Goal: Information Seeking & Learning: Find specific fact

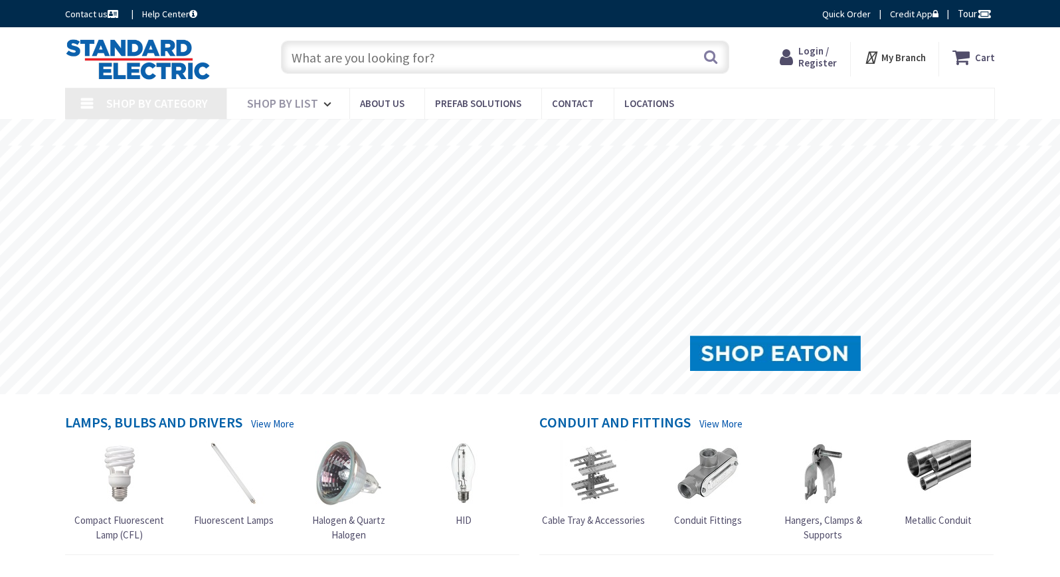
type input "[DEMOGRAPHIC_DATA][GEOGRAPHIC_DATA], [GEOGRAPHIC_DATA]"
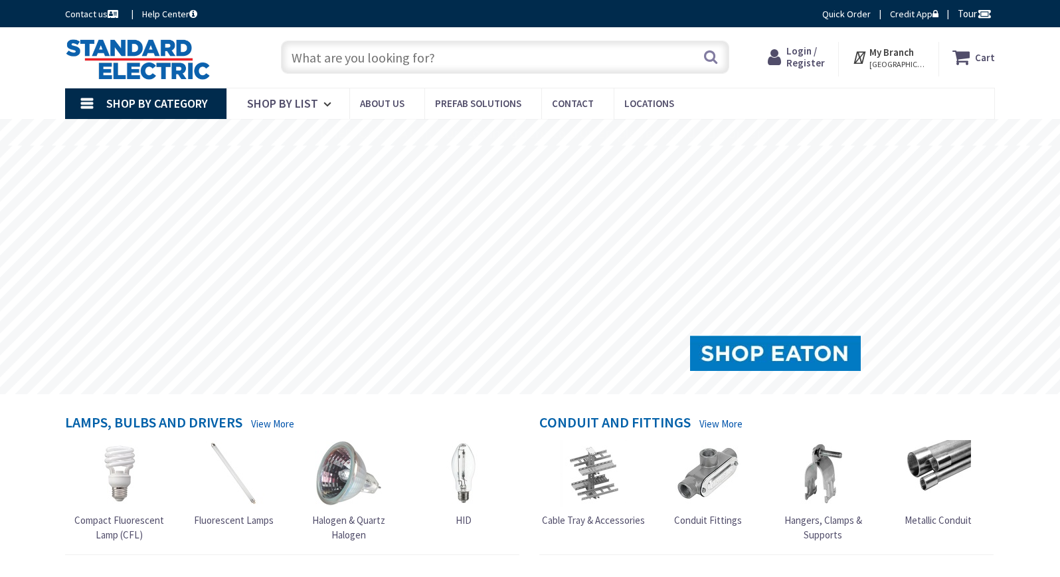
click at [339, 54] on input "text" at bounding box center [505, 57] width 448 height 33
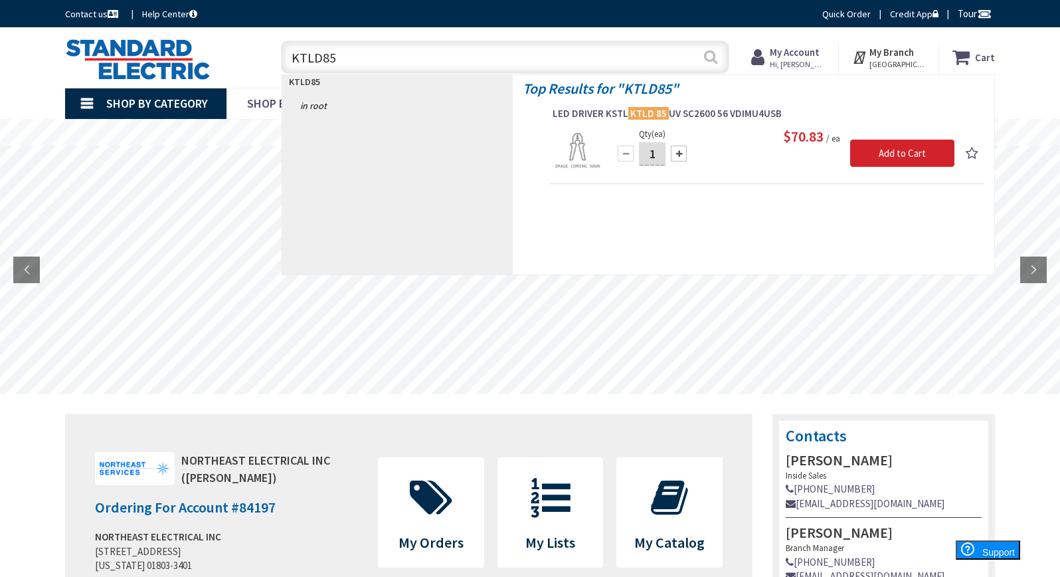
type input "KTLD85"
click at [710, 52] on button "Search" at bounding box center [710, 57] width 17 height 30
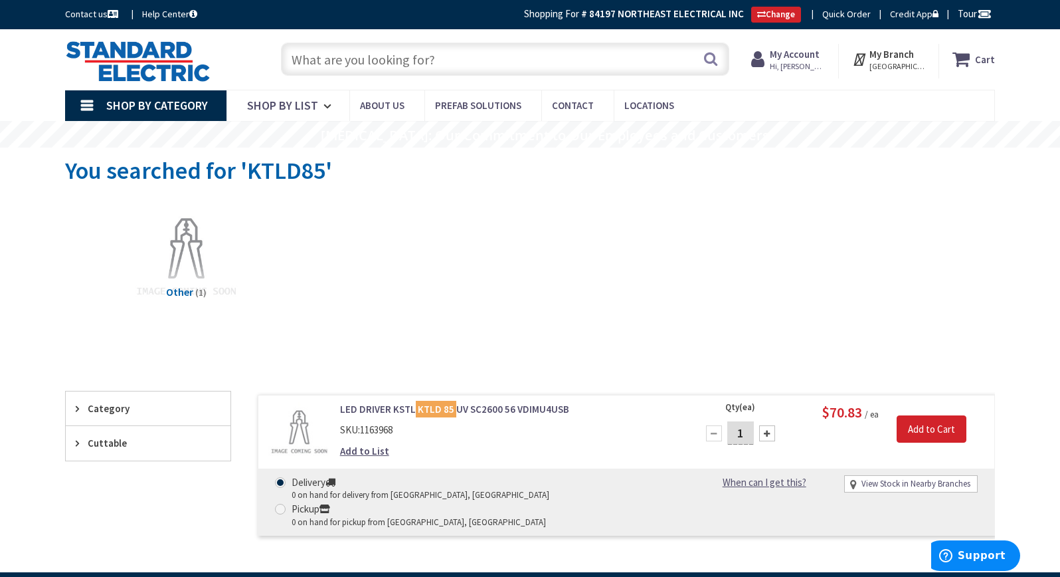
click at [302, 56] on input "text" at bounding box center [505, 59] width 448 height 33
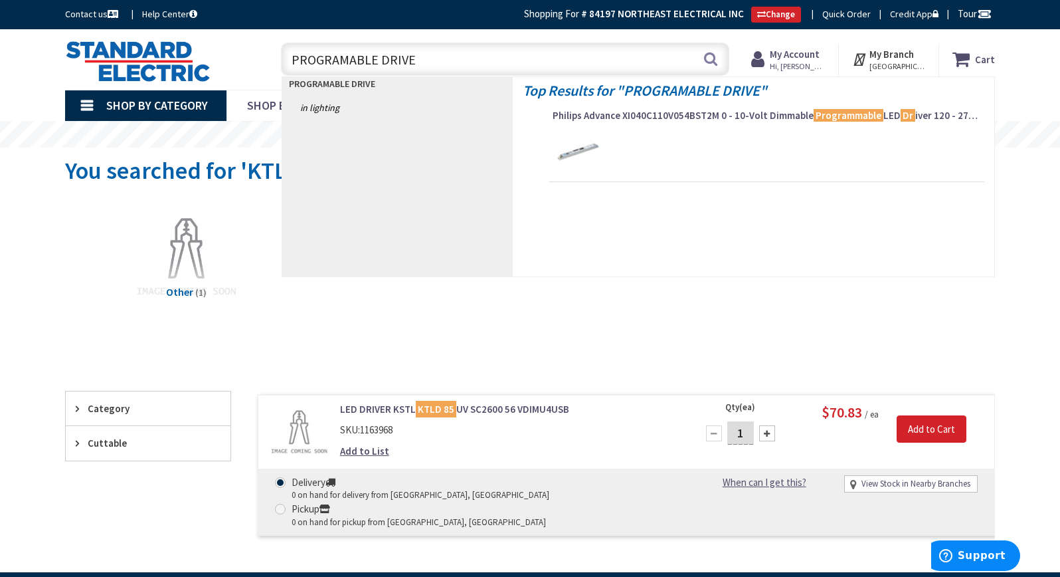
type input "PROGRAMABLE DRIVER"
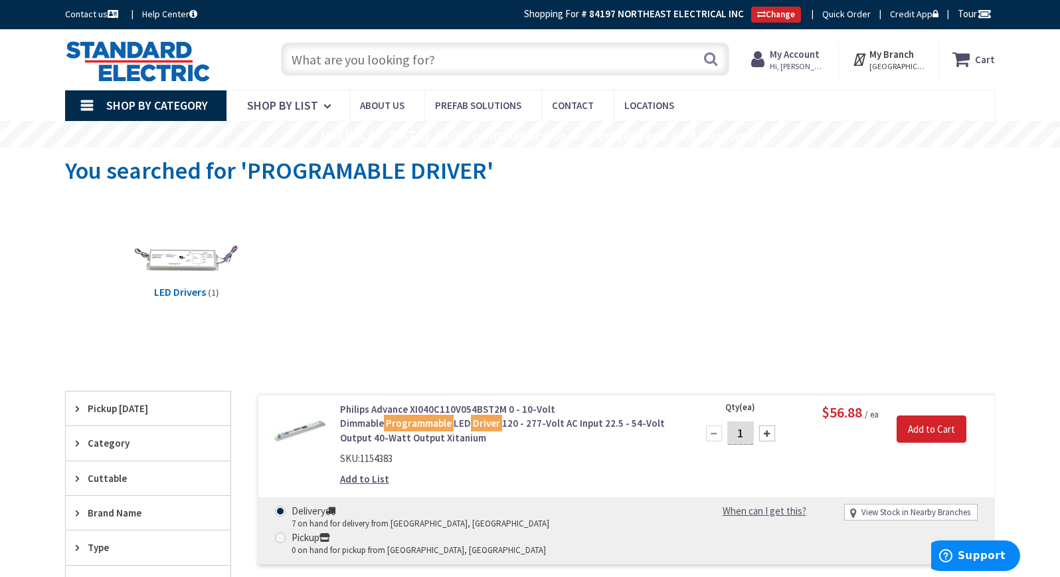
click at [454, 414] on mark "Programmable" at bounding box center [419, 422] width 70 height 17
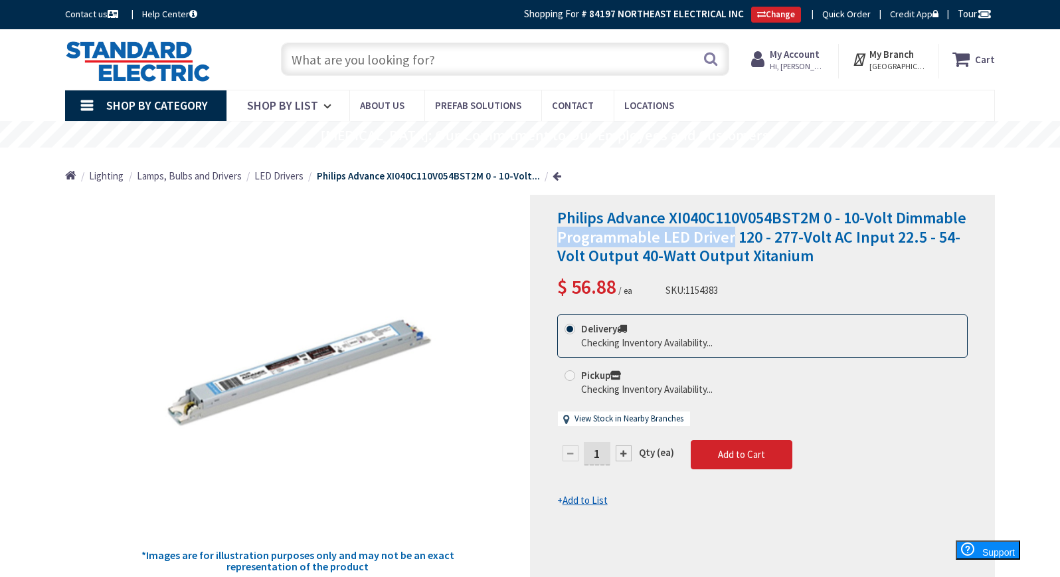
drag, startPoint x: 559, startPoint y: 238, endPoint x: 732, endPoint y: 234, distance: 173.4
click at [732, 234] on span "Philips Advance XI040C110V054BST2M 0 - 10-Volt Dimmable Programmable LED Driver…" at bounding box center [761, 236] width 409 height 59
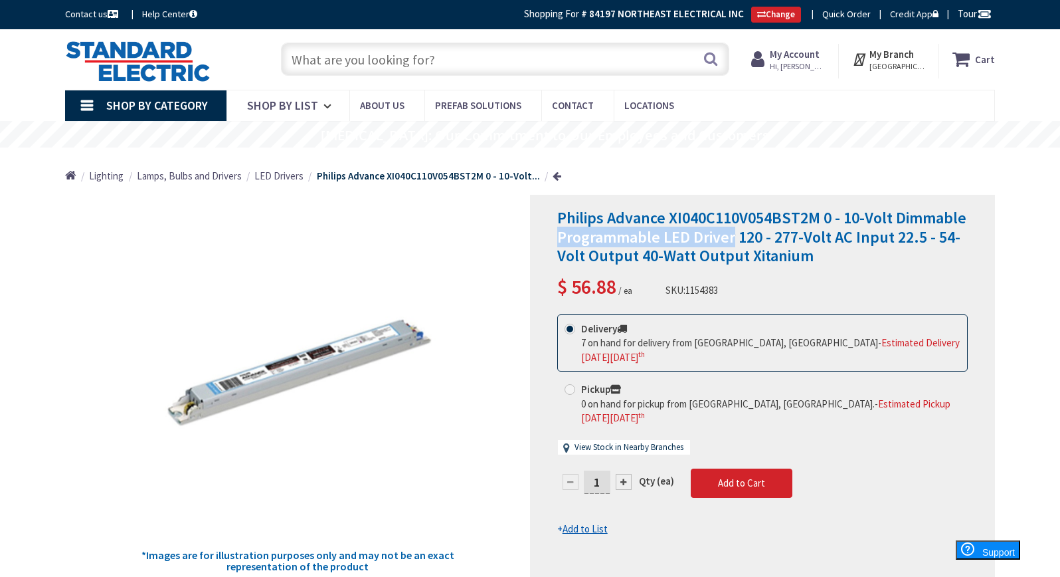
copy span "Programmable LED Driver"
click at [341, 58] on input "text" at bounding box center [505, 59] width 448 height 33
paste input "Programmable LED Driver"
type input "Programmable LED Driver"
click at [708, 60] on button "Search" at bounding box center [710, 59] width 17 height 30
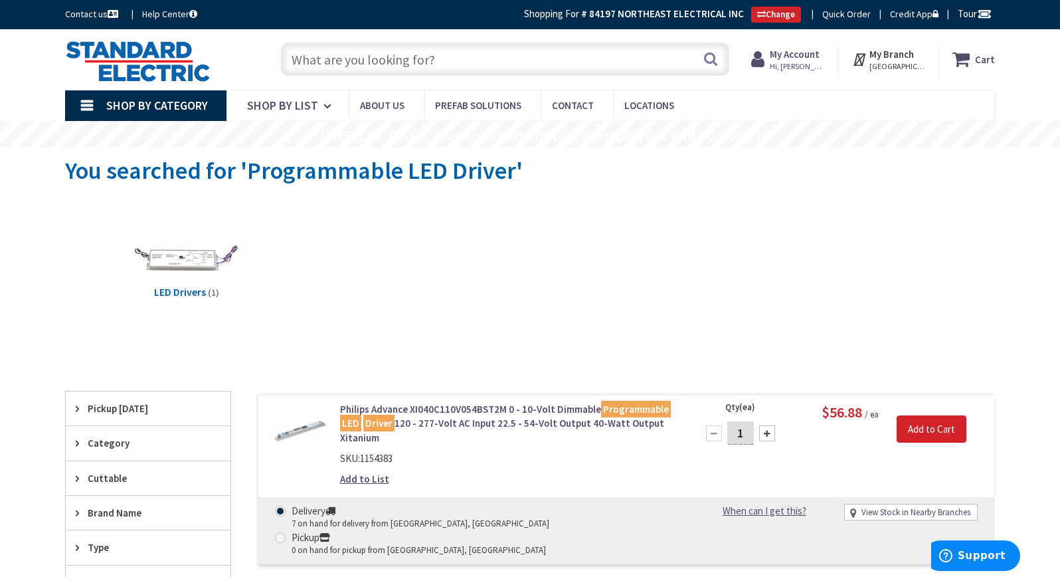
click at [311, 58] on input "text" at bounding box center [505, 59] width 448 height 33
paste input "Programmable LED Driver"
drag, startPoint x: 375, startPoint y: 59, endPoint x: 258, endPoint y: 42, distance: 118.2
click at [237, 54] on div "Toggle Nav Programmable LED Driver Search Cart My Cart Close" at bounding box center [530, 59] width 950 height 45
type input "LED Driver"
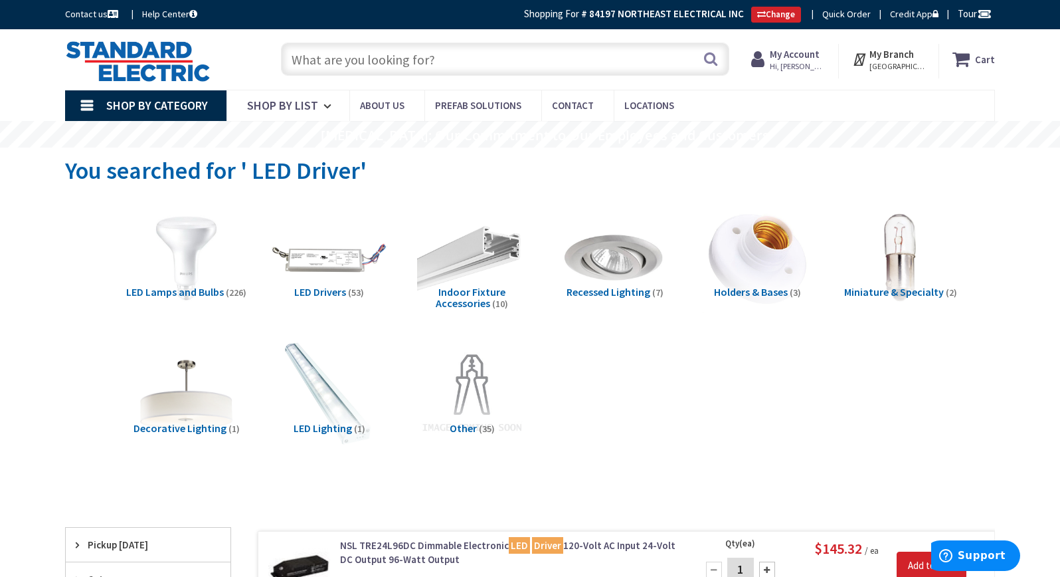
click at [314, 253] on img at bounding box center [329, 258] width 120 height 120
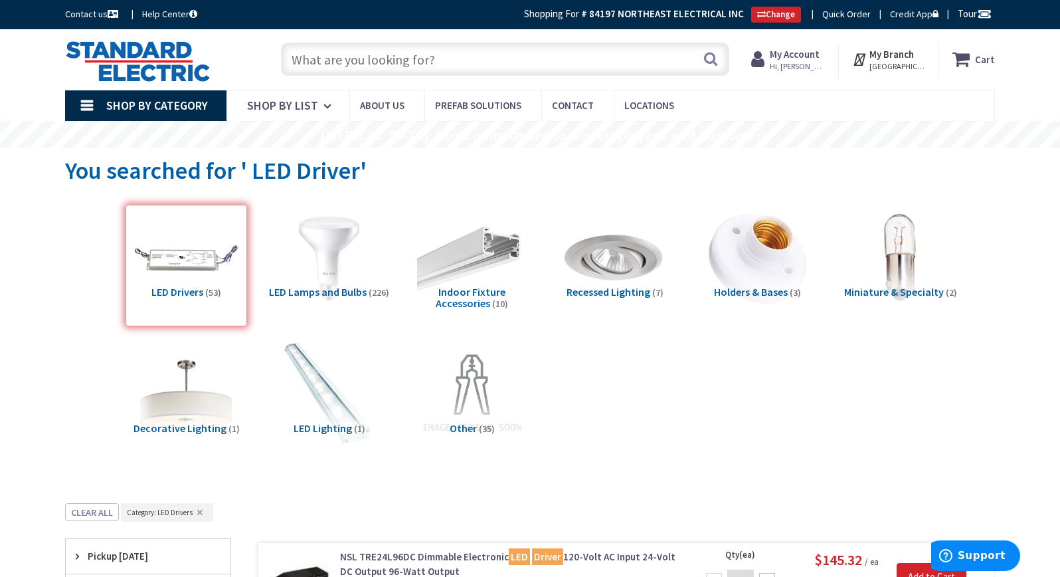
click at [327, 67] on input "text" at bounding box center [505, 59] width 448 height 33
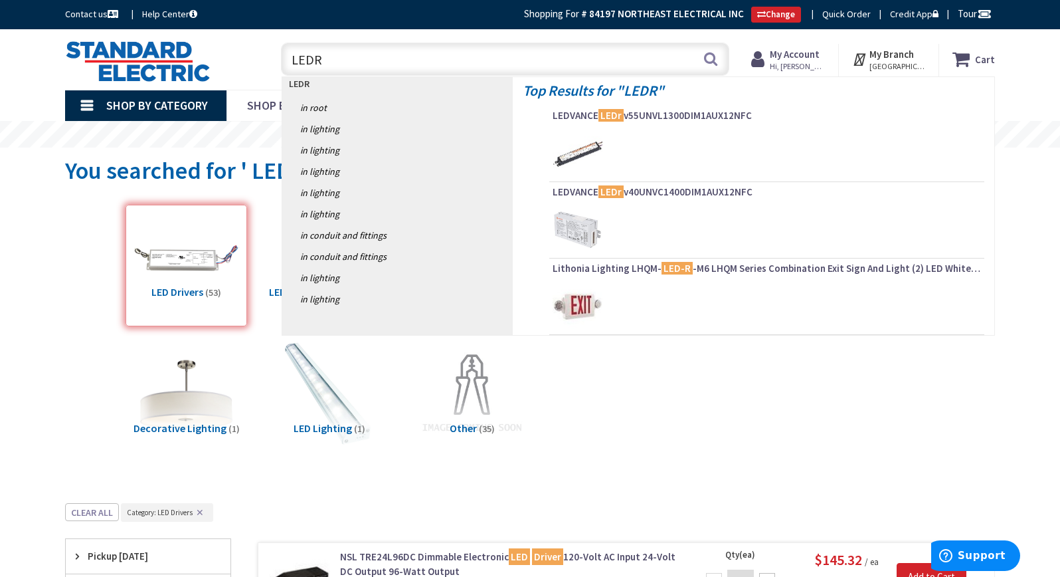
type input "LEDRV"
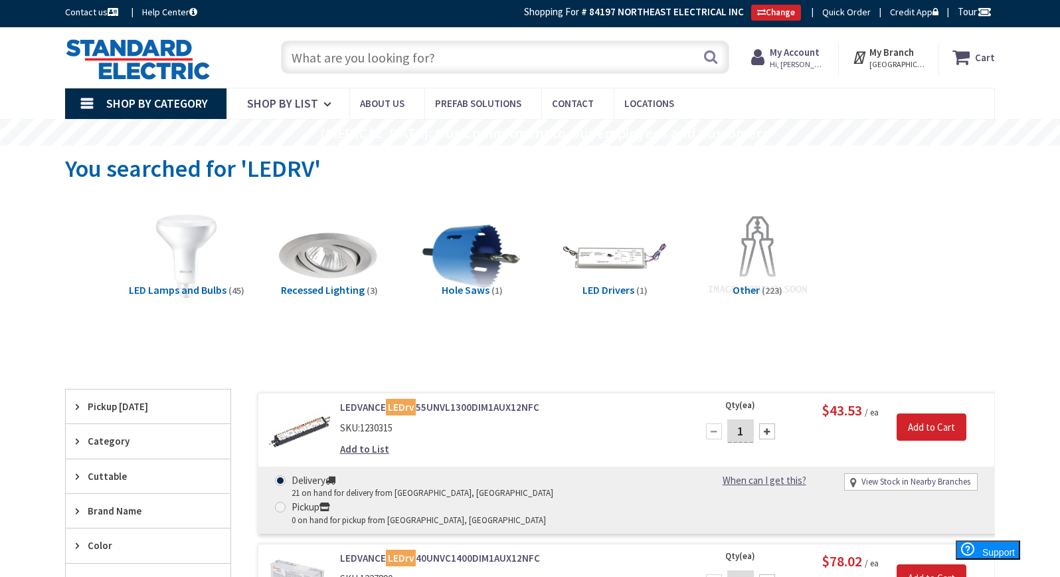
scroll to position [68, 0]
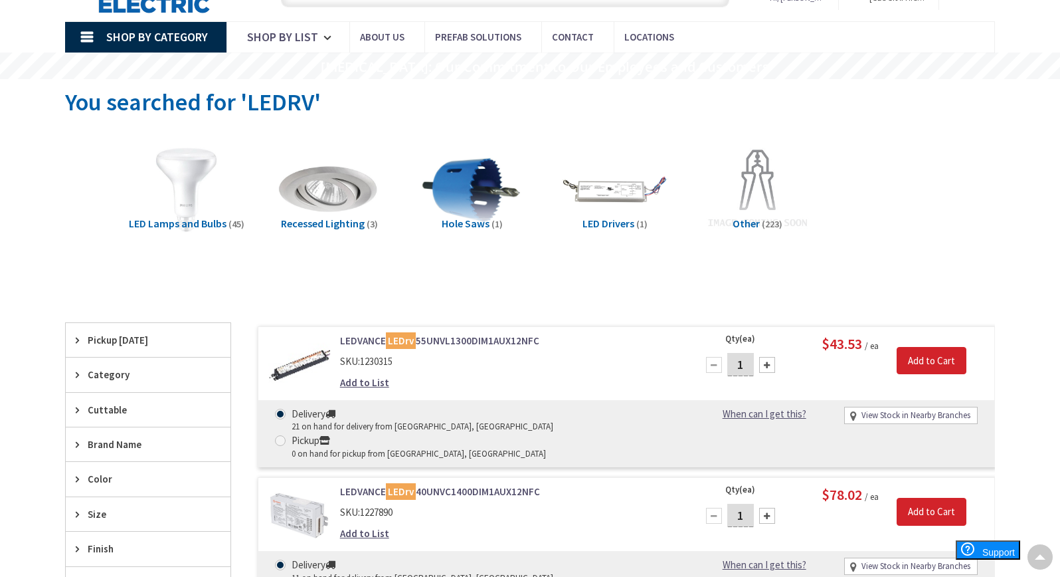
click at [458, 347] on link "LEDVANCE LEDrv 55UNVL1300DIM1AUX12NFC" at bounding box center [509, 340] width 338 height 14
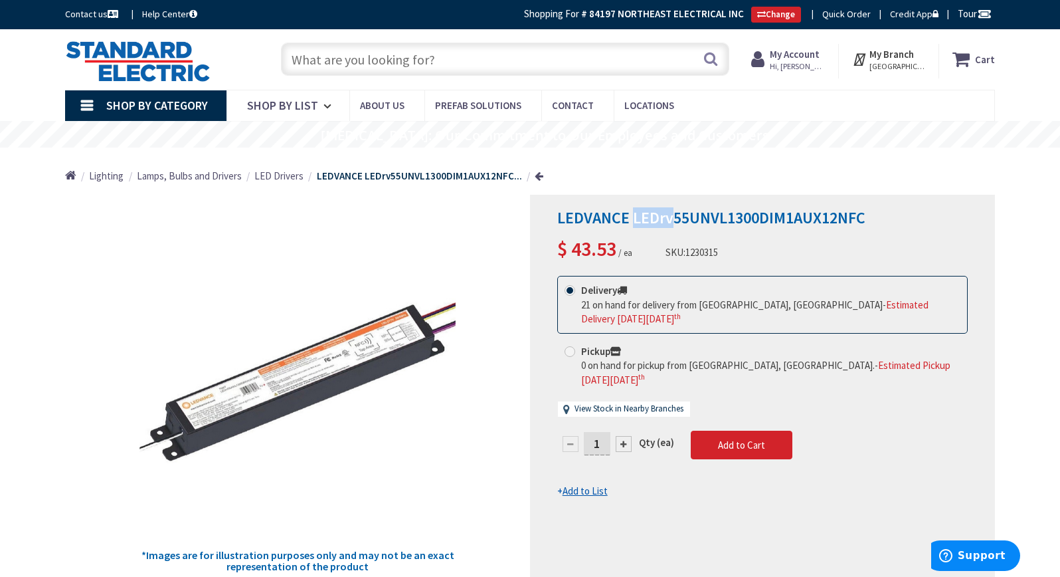
drag, startPoint x: 631, startPoint y: 215, endPoint x: 671, endPoint y: 213, distance: 39.9
click at [671, 213] on span "LEDVANCE LEDrv55UNVL1300DIM1AUX12NFC" at bounding box center [711, 217] width 308 height 21
copy span "LEDrv"
